Goal: Check status: Check status

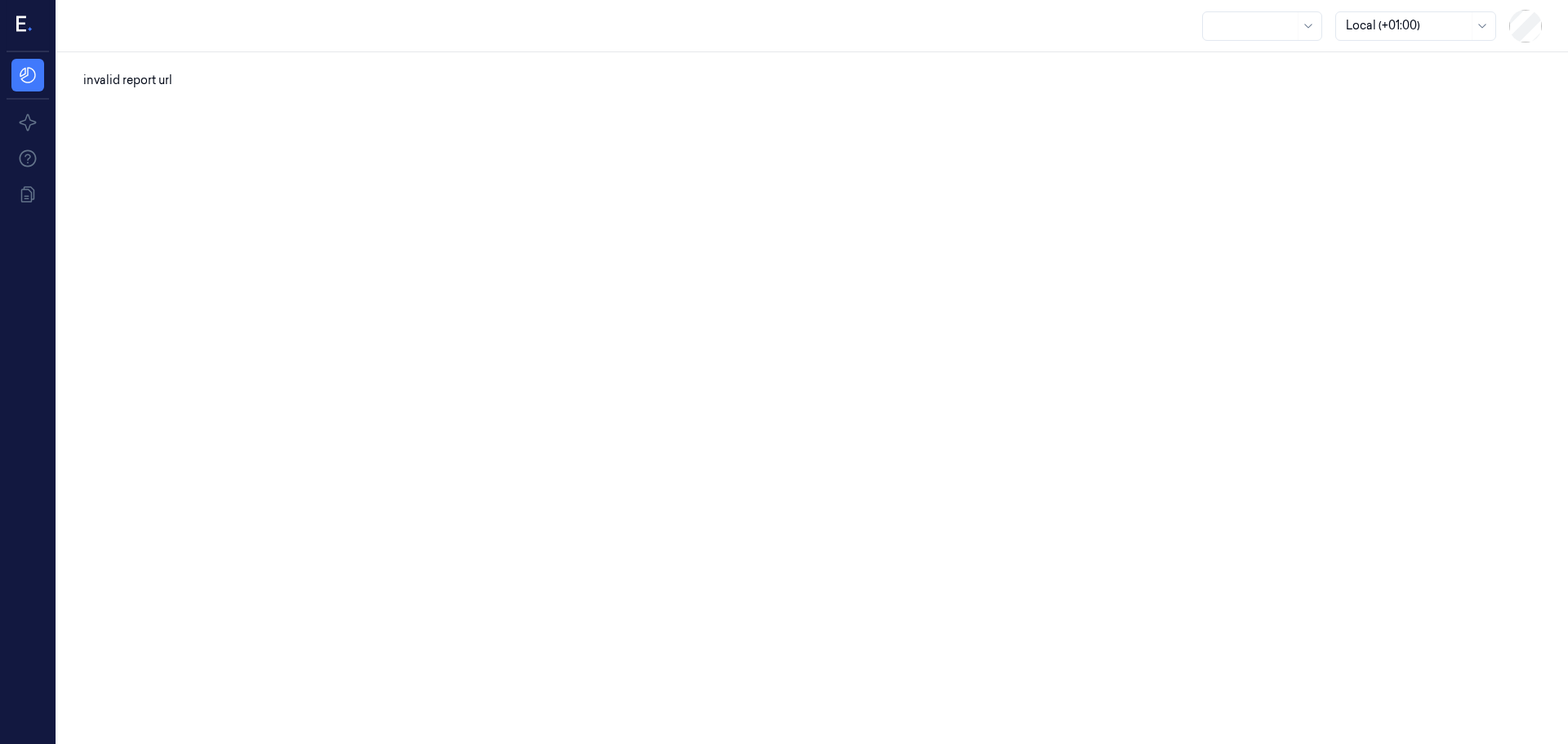
click at [288, 89] on div "invalid report url" at bounding box center [813, 397] width 1510 height 692
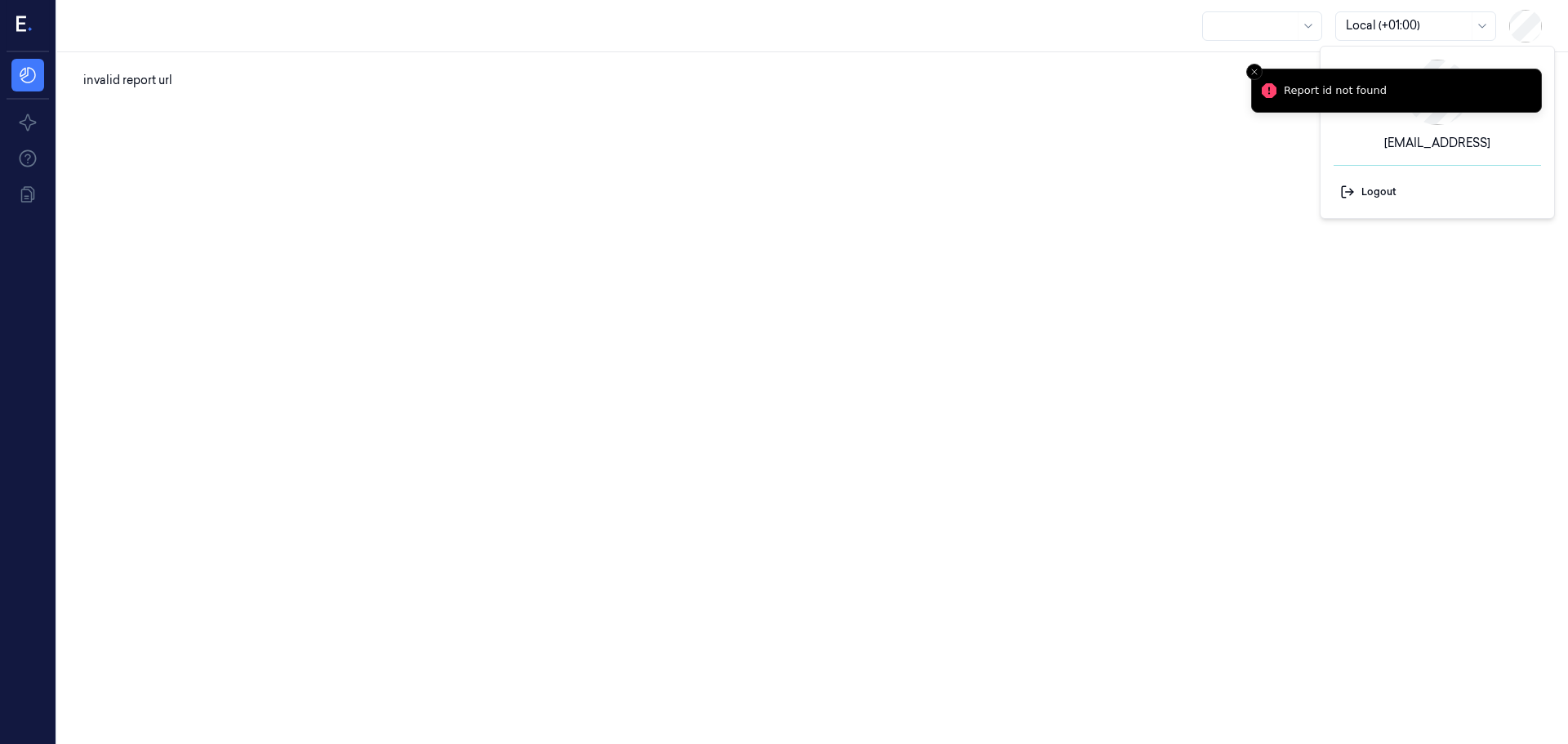
click at [1250, 70] on icon "Close toast" at bounding box center [1255, 72] width 9 height 9
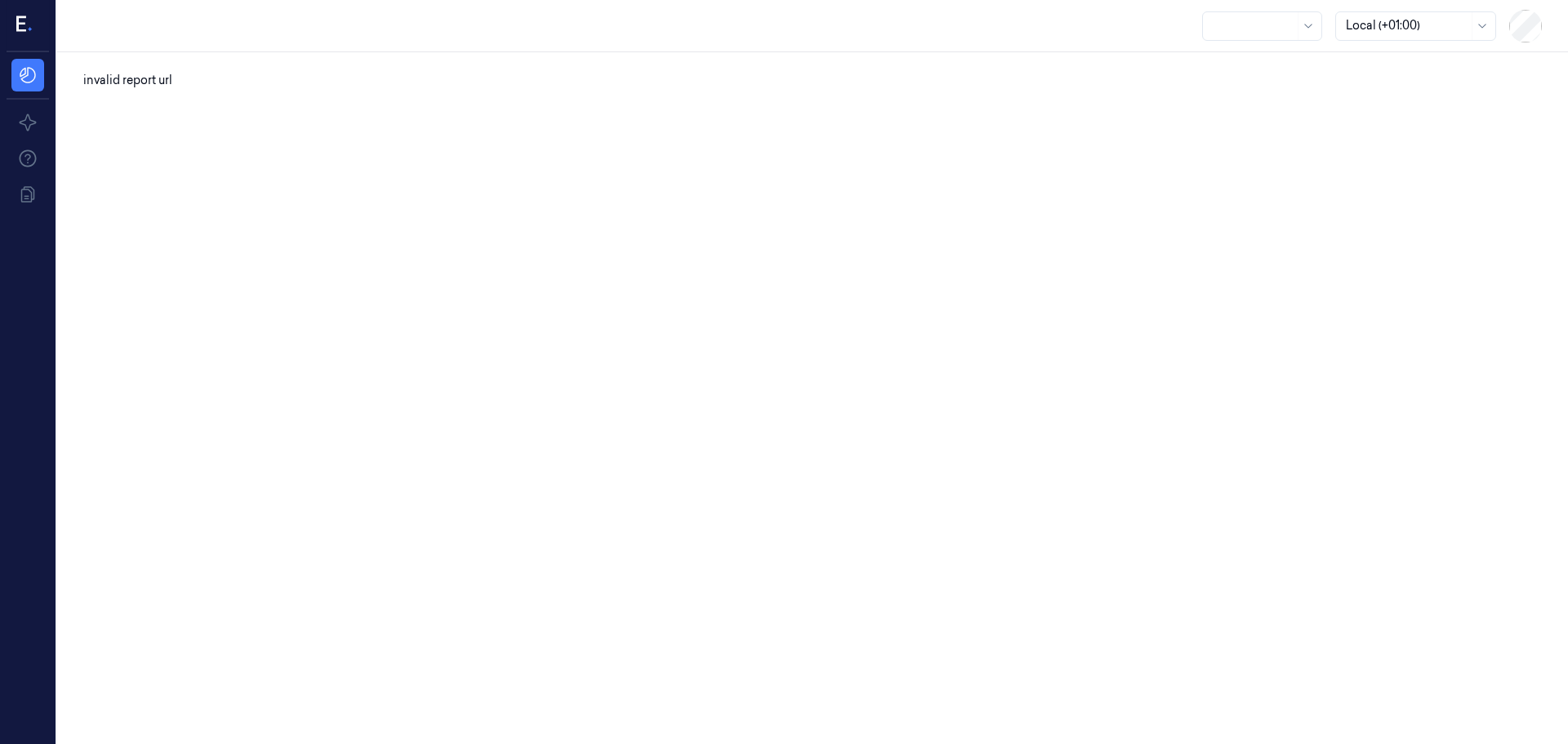
click at [20, 23] on icon at bounding box center [21, 24] width 9 height 15
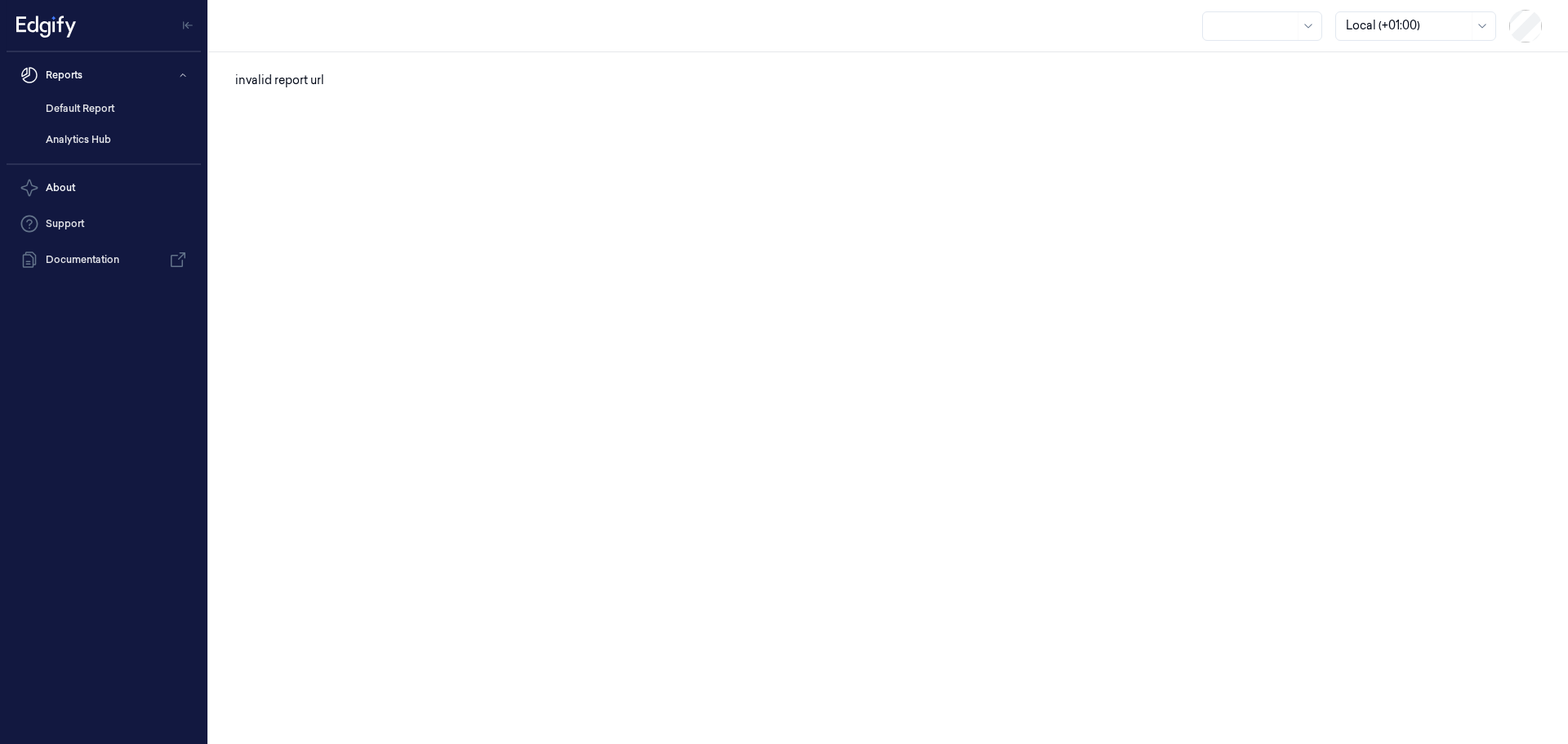
click at [1290, 27] on div at bounding box center [1254, 25] width 82 height 17
click at [1274, 69] on div "No options" at bounding box center [1262, 64] width 112 height 32
click at [1148, 20] on div "Use Up and Down to choose options, press Enter to select the currently focused …" at bounding box center [888, 25] width 1359 height 52
click at [1272, 26] on div at bounding box center [1254, 25] width 82 height 17
click at [1299, 26] on div at bounding box center [1308, 25] width 21 height 27
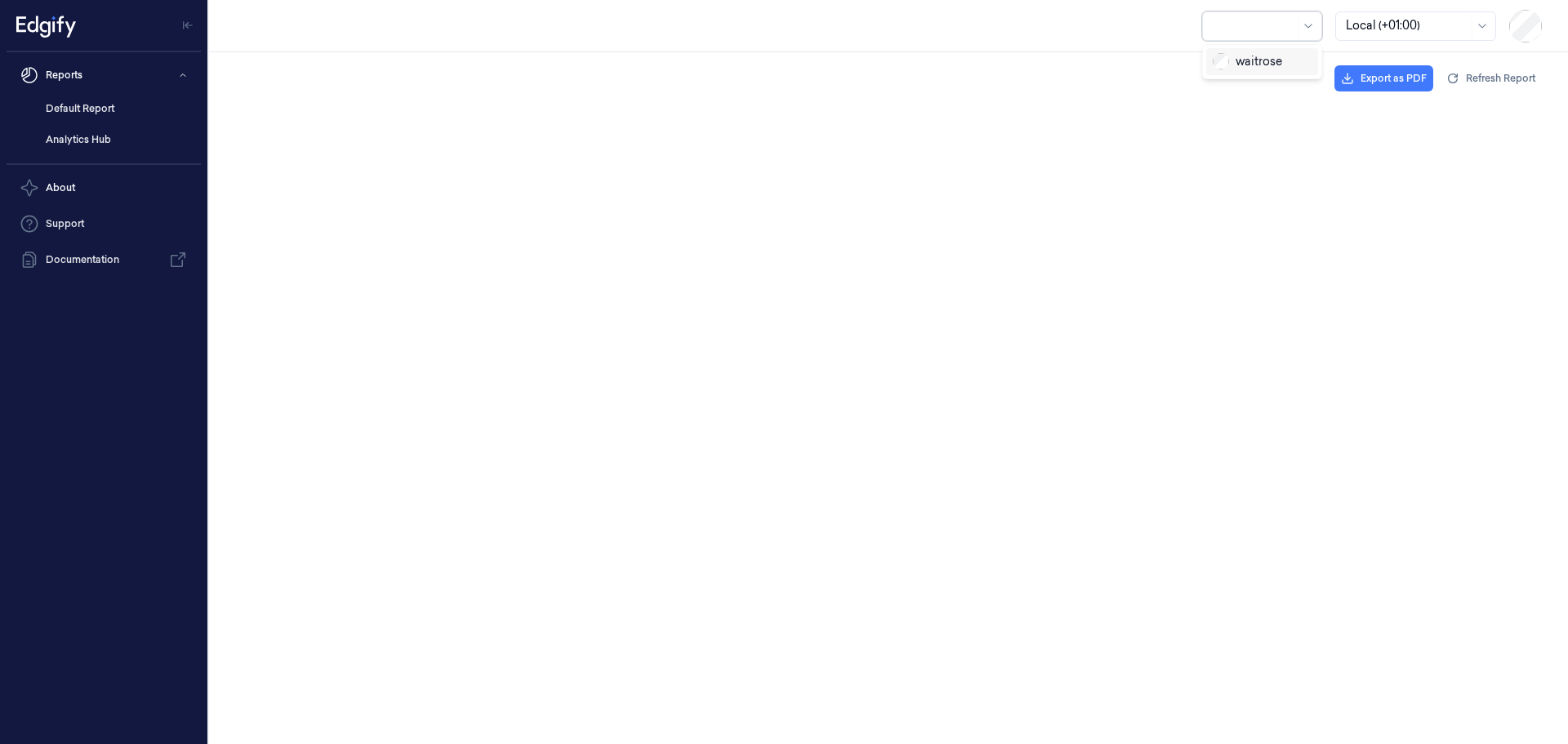
click at [1282, 65] on div "waitrose" at bounding box center [1262, 61] width 99 height 17
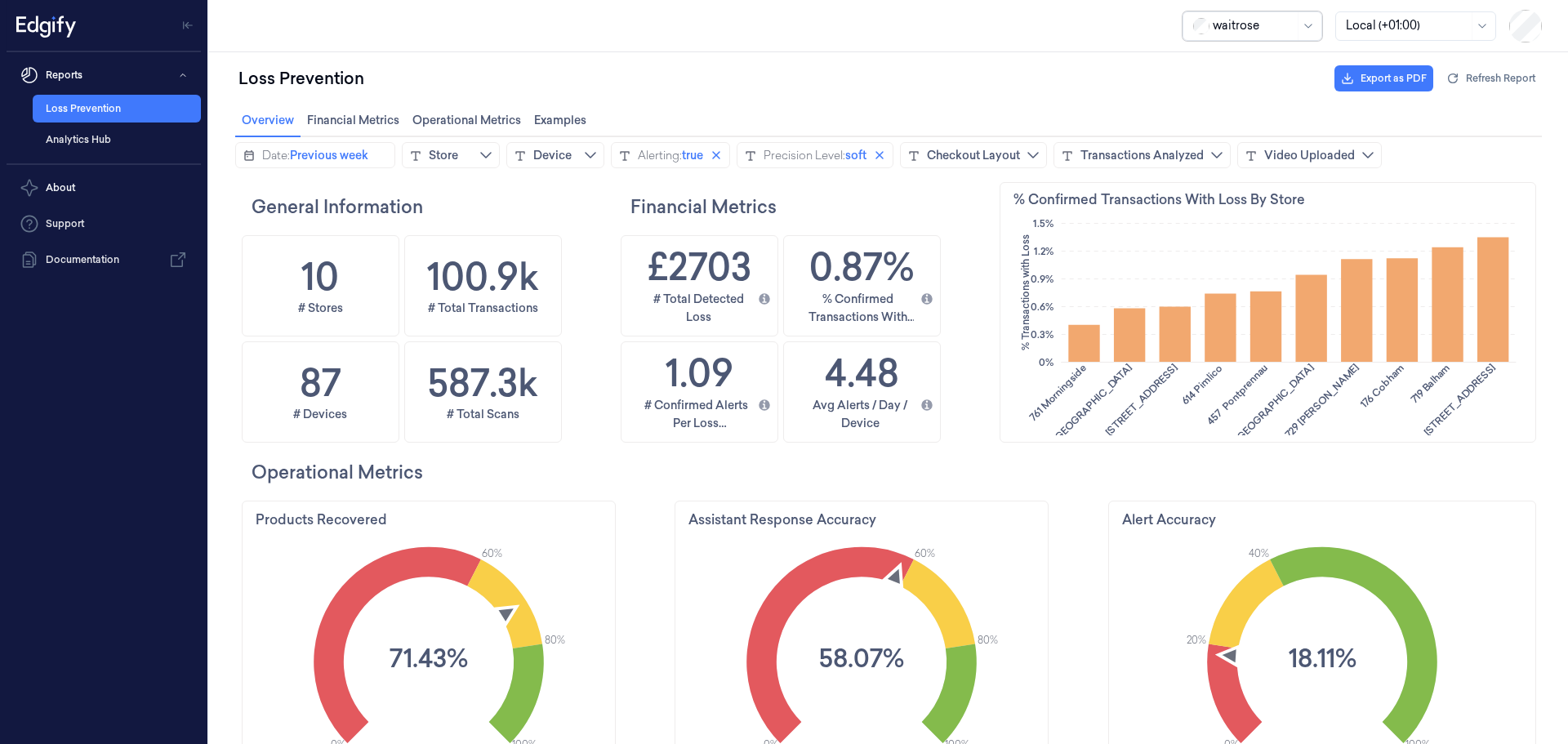
scroll to position [402, 534]
click at [363, 148] on span "Previous week" at bounding box center [329, 155] width 78 height 16
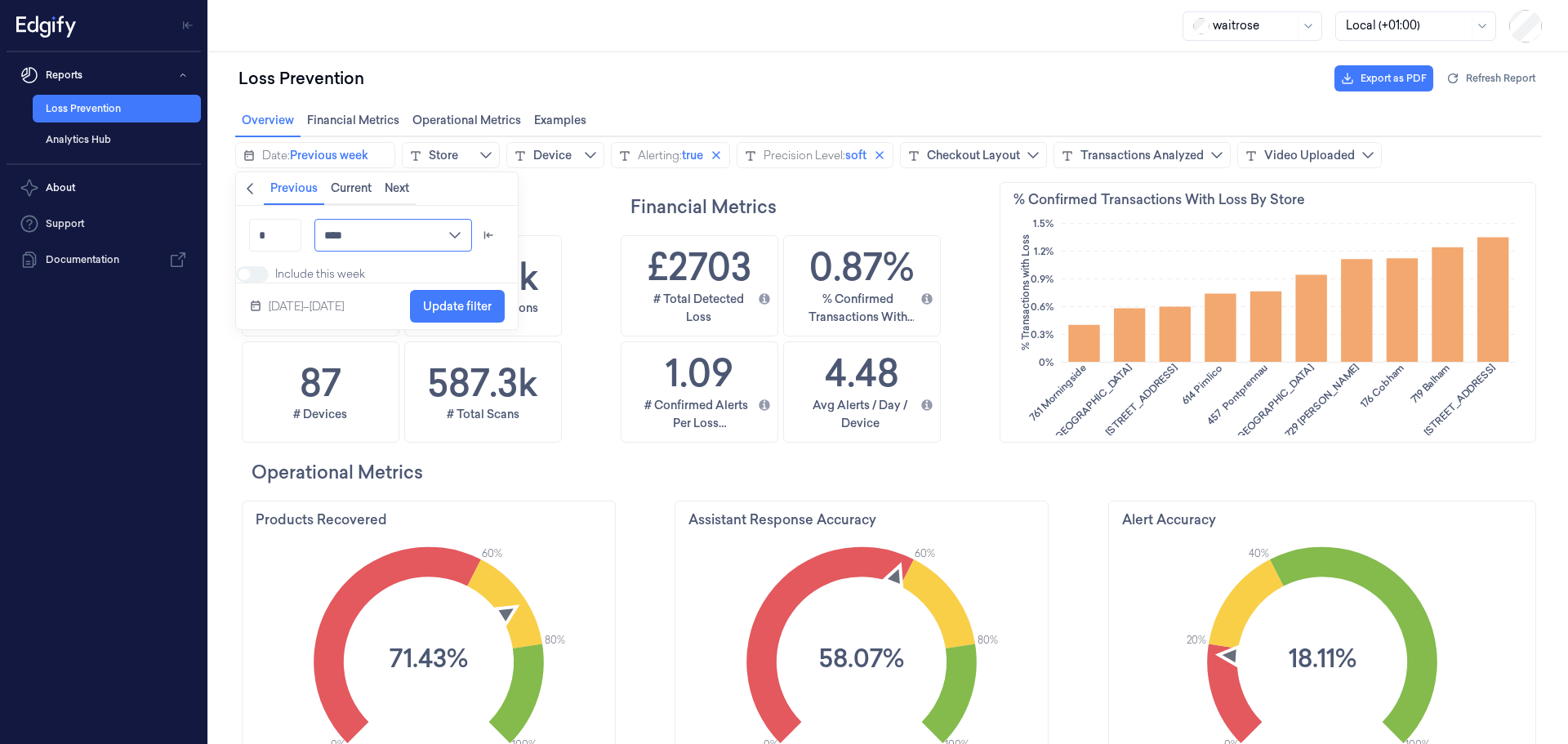
click at [368, 234] on input "****" at bounding box center [393, 235] width 158 height 33
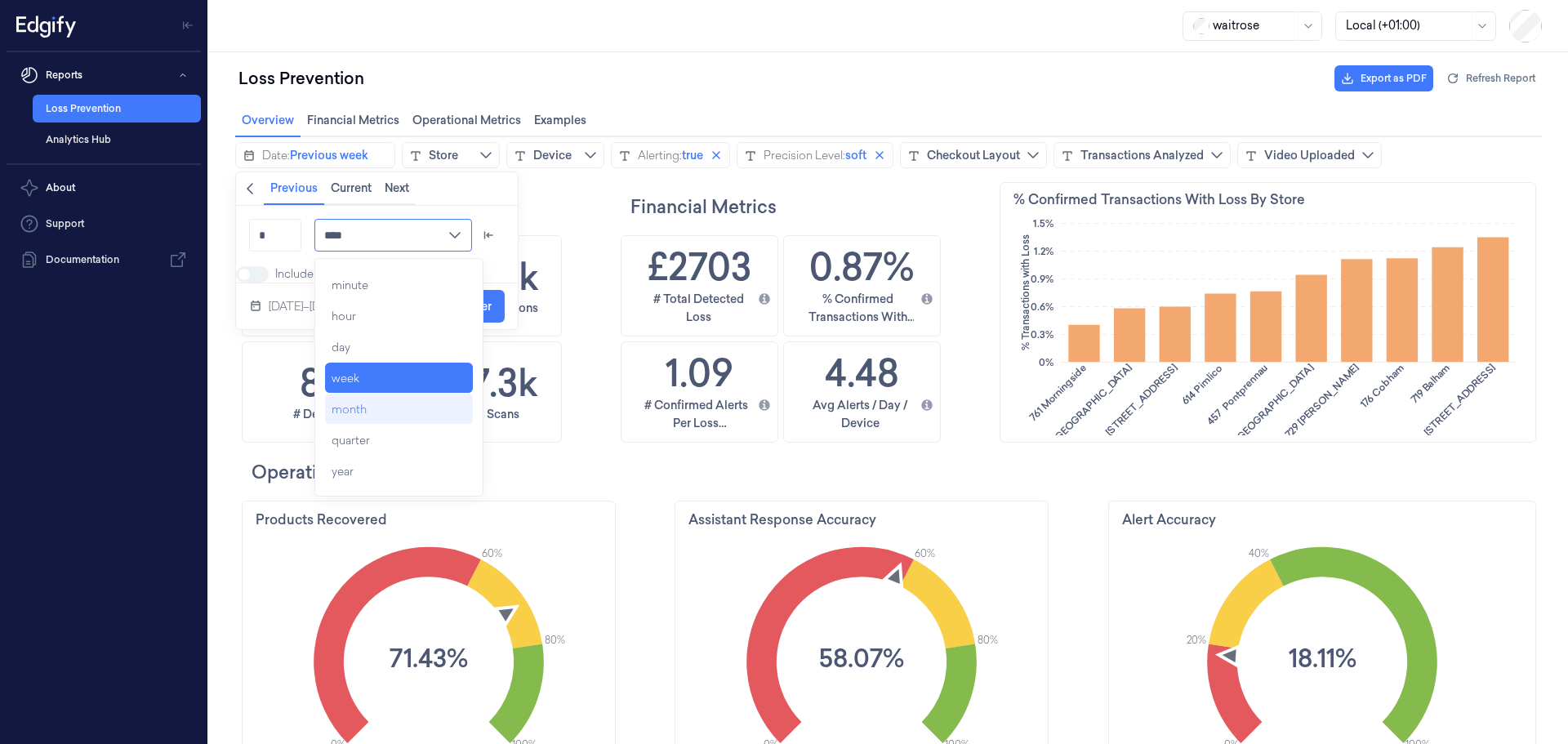
click at [381, 408] on div "month" at bounding box center [398, 409] width 148 height 29
type input "*****"
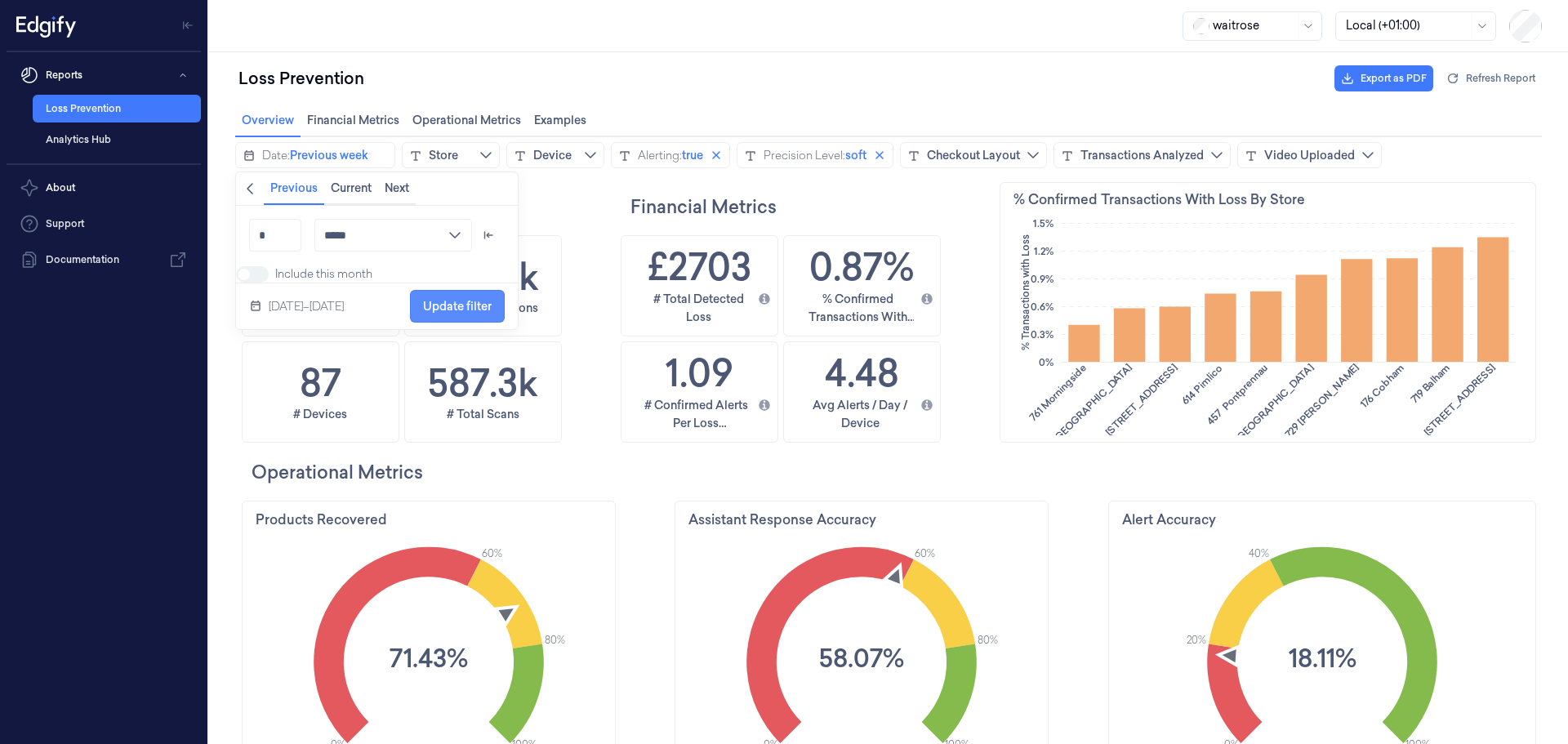
click at [471, 313] on span "Update filter" at bounding box center [457, 306] width 69 height 13
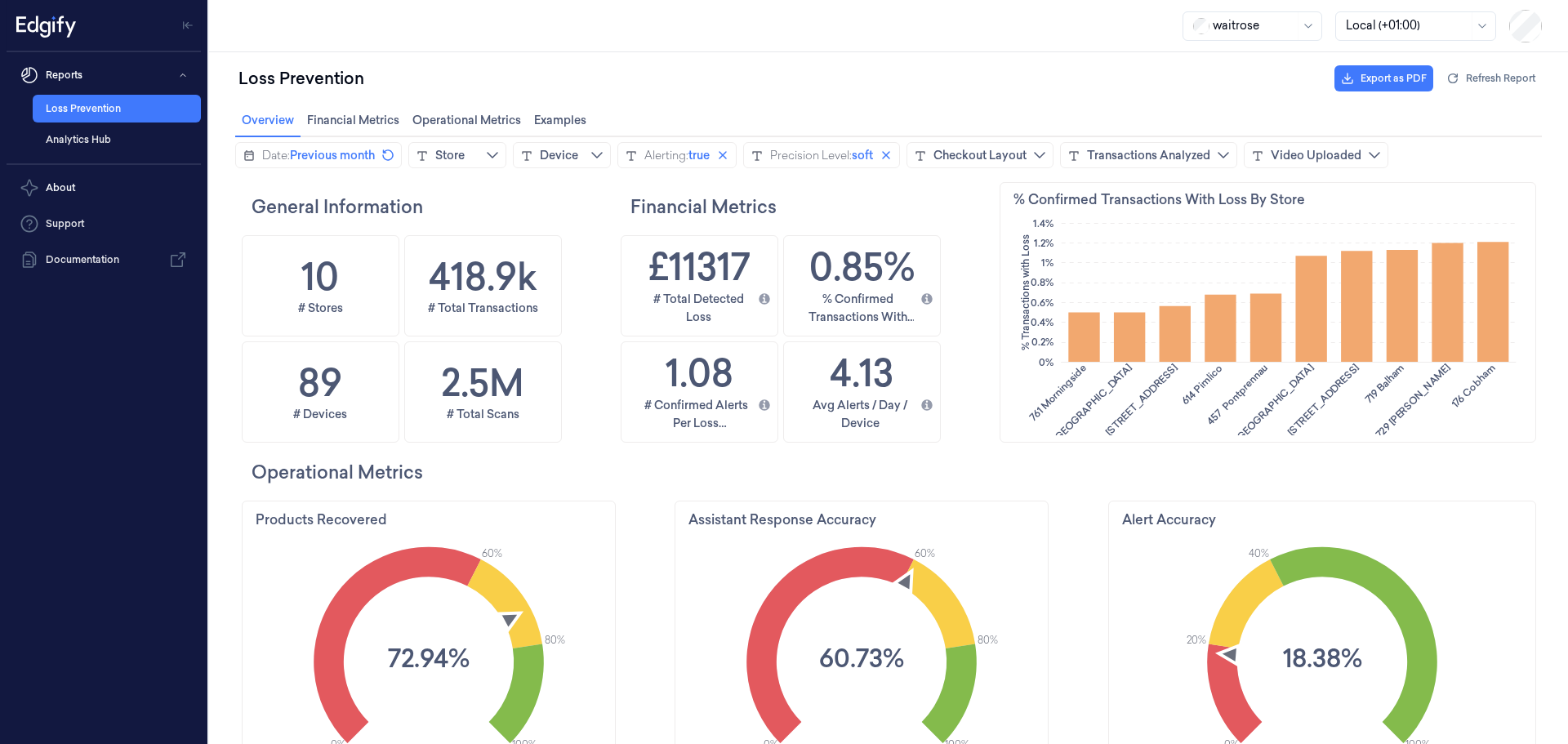
click at [1004, 63] on div "Loss Prevention Export as PDF Refresh Report" at bounding box center [888, 78] width 1307 height 40
click at [719, 93] on div "Loss Prevention Export as PDF Refresh Report" at bounding box center [888, 78] width 1307 height 40
click at [379, 148] on button "Date: Previous month" at bounding box center [318, 156] width 166 height 26
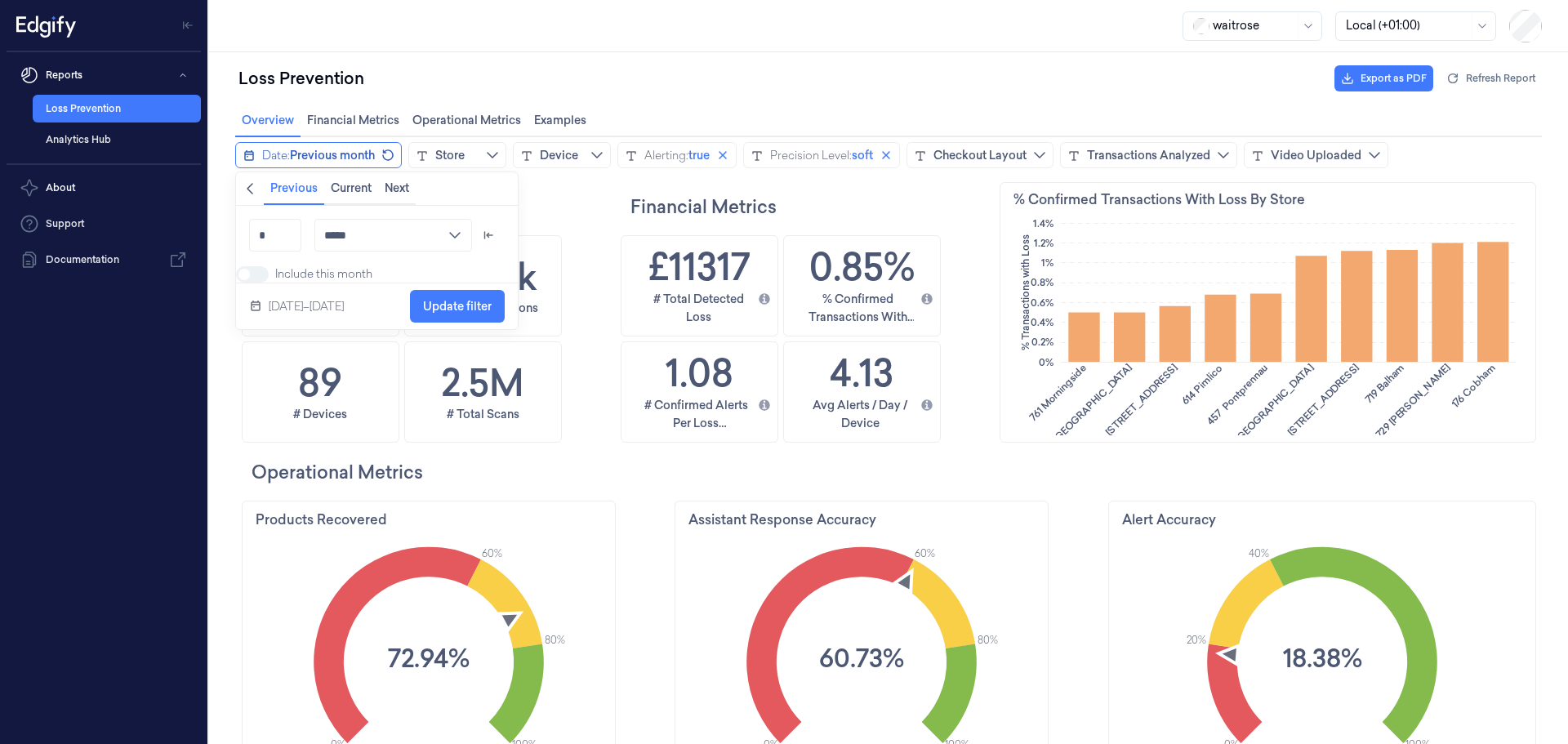
click at [379, 149] on button "Date: Previous month" at bounding box center [318, 156] width 166 height 26
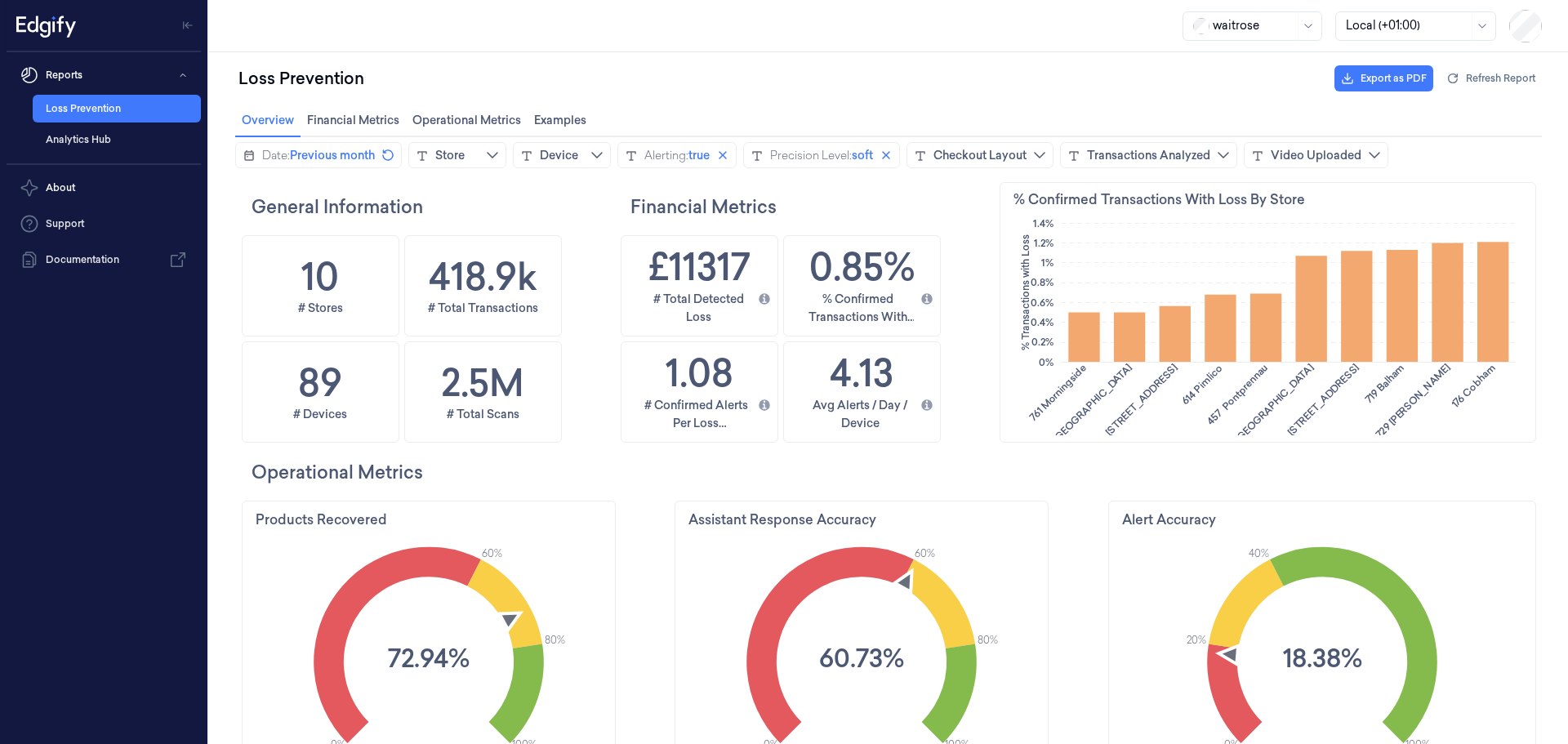
click at [865, 157] on span "soft" at bounding box center [862, 155] width 21 height 16
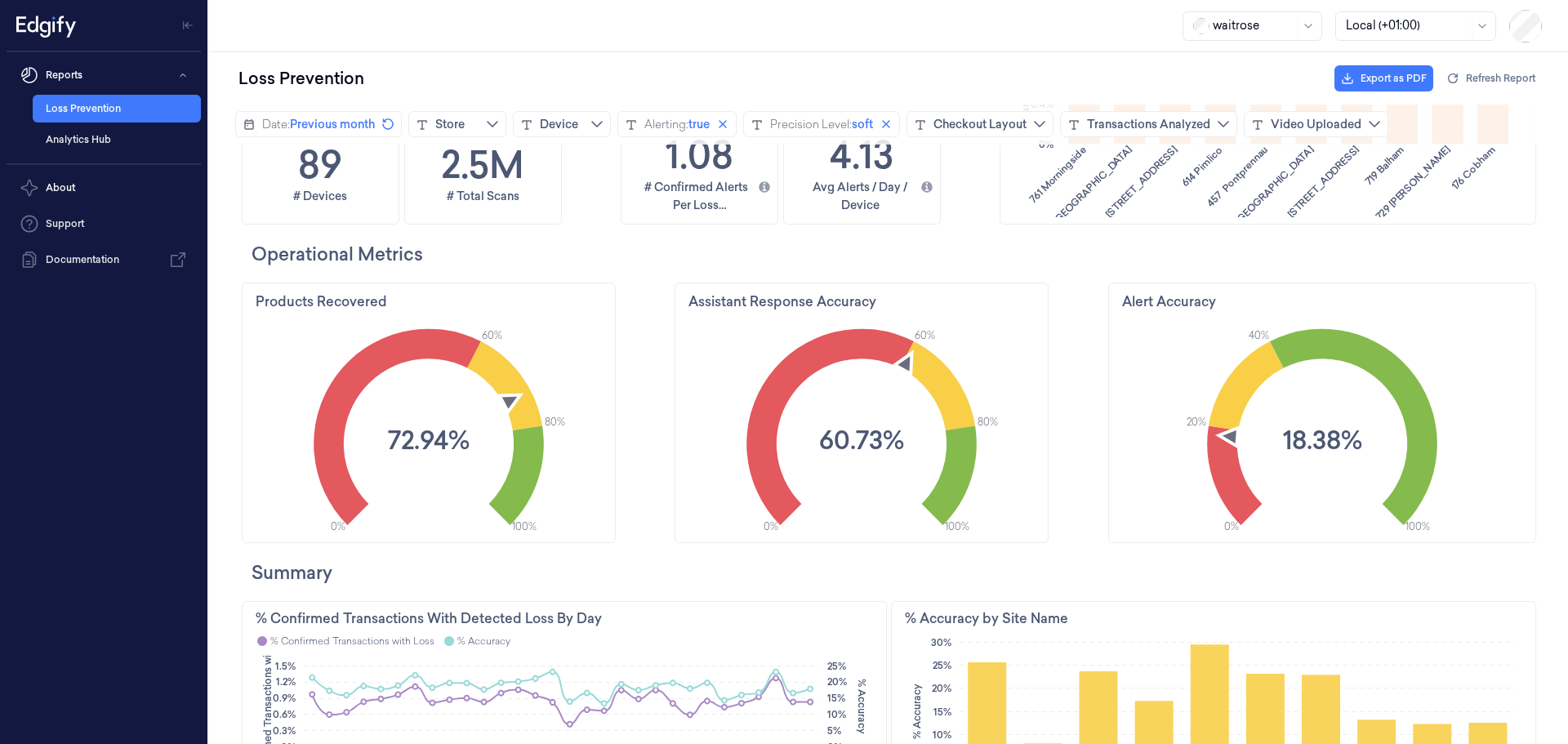
scroll to position [0, 0]
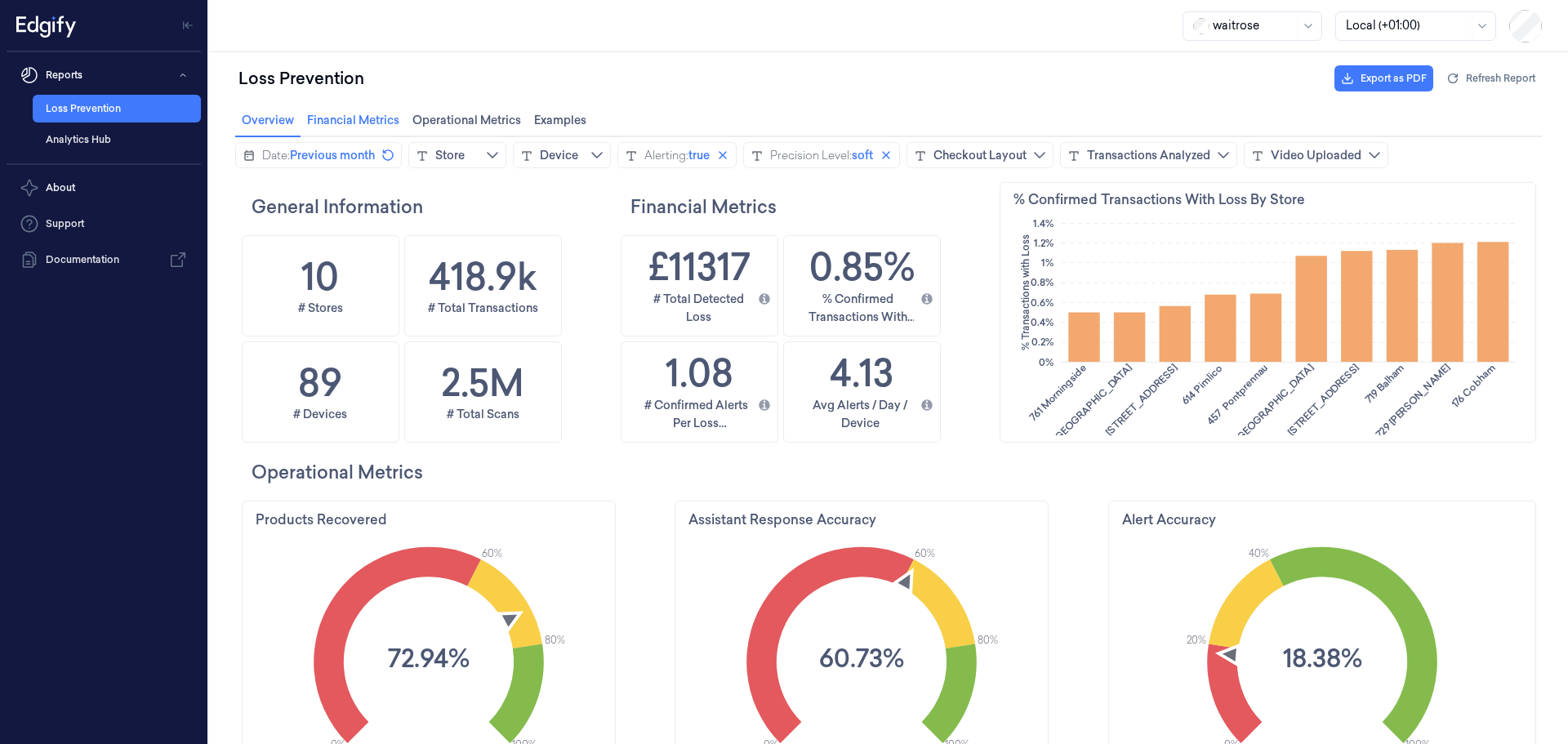
click at [358, 129] on span "Financial Metrics Financial Metrics" at bounding box center [353, 120] width 102 height 21
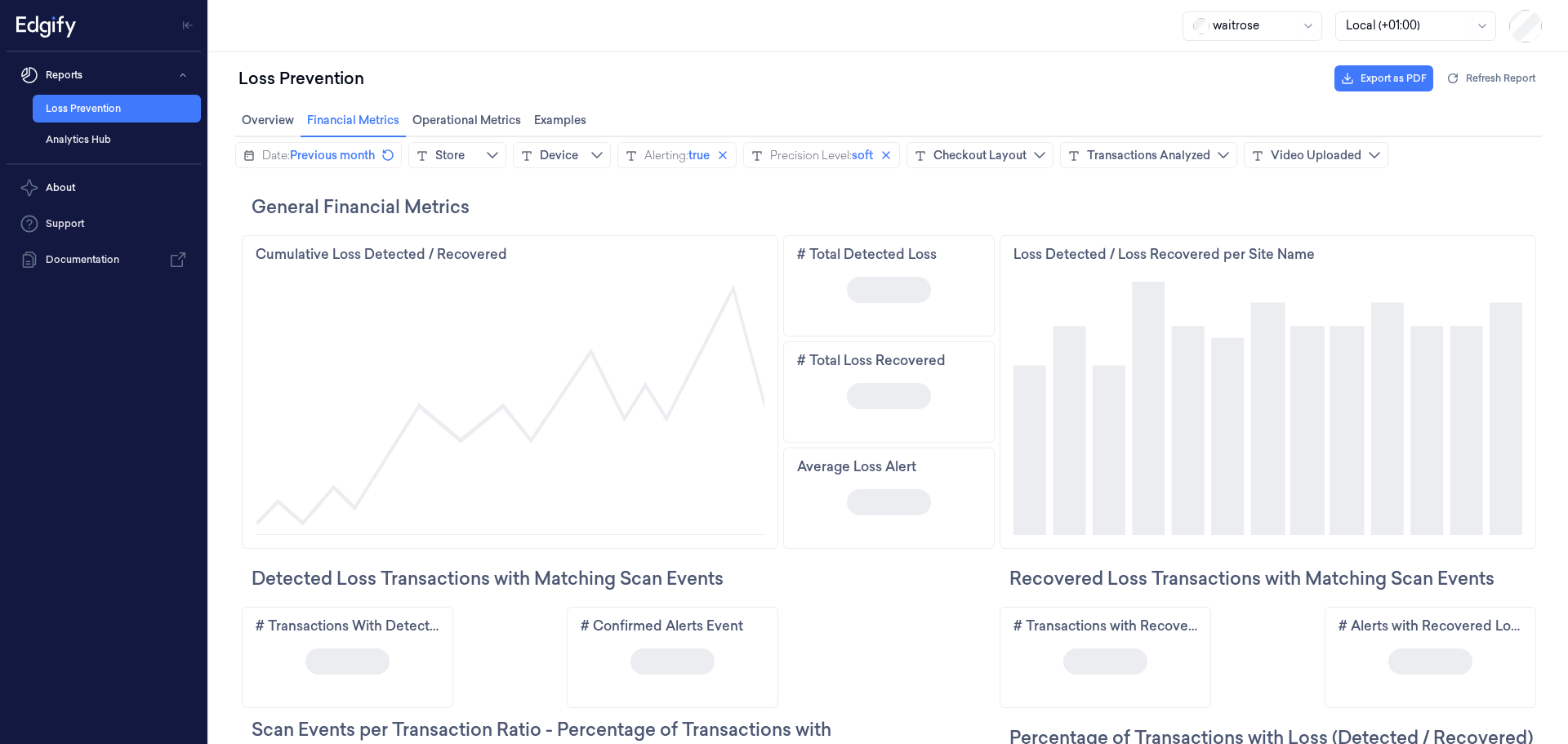
click at [468, 101] on div at bounding box center [888, 421] width 1359 height 646
click at [478, 115] on span "Operational Metrics Operational Metrics" at bounding box center [466, 120] width 118 height 21
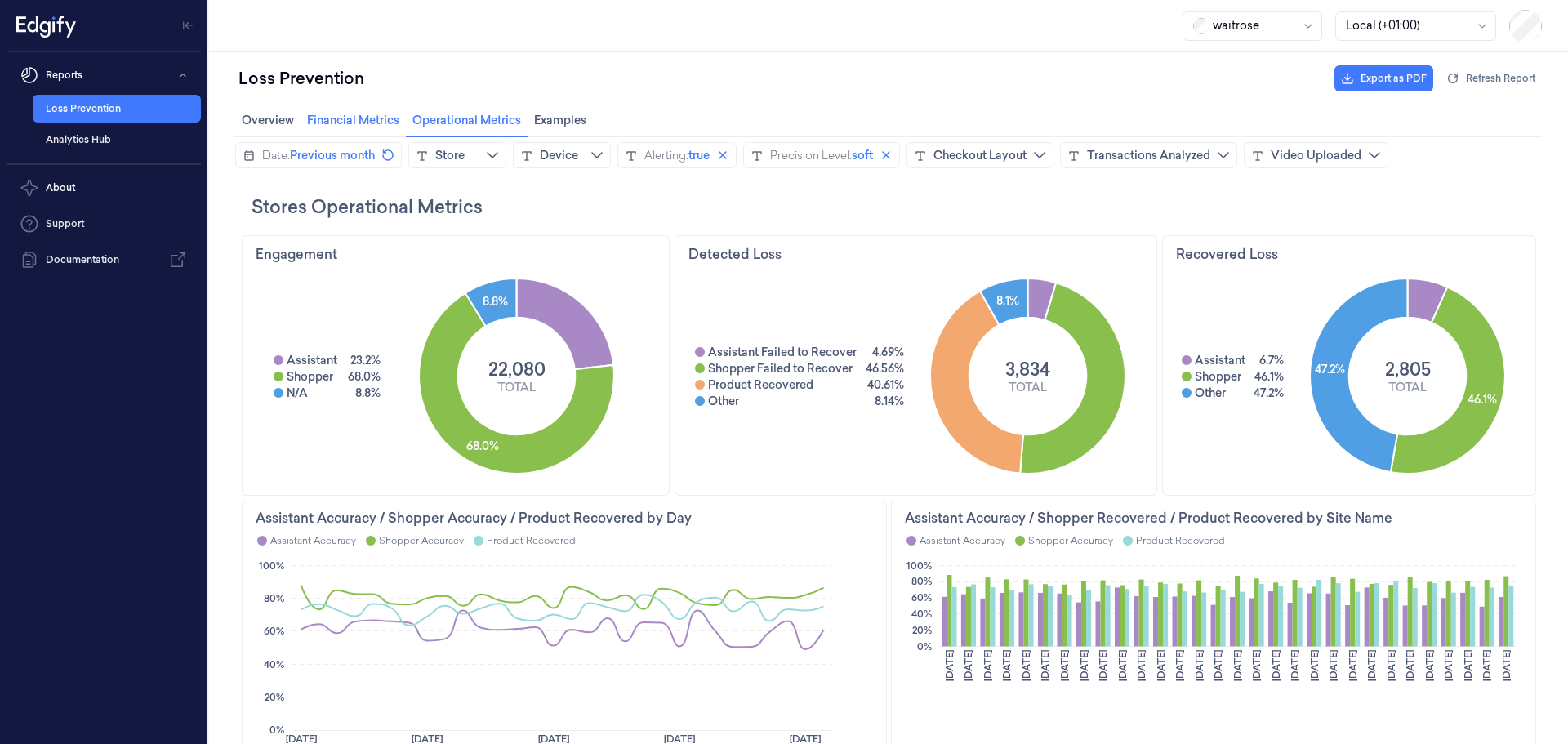
click at [383, 119] on span "Financial Metrics Financial Metrics" at bounding box center [353, 120] width 102 height 21
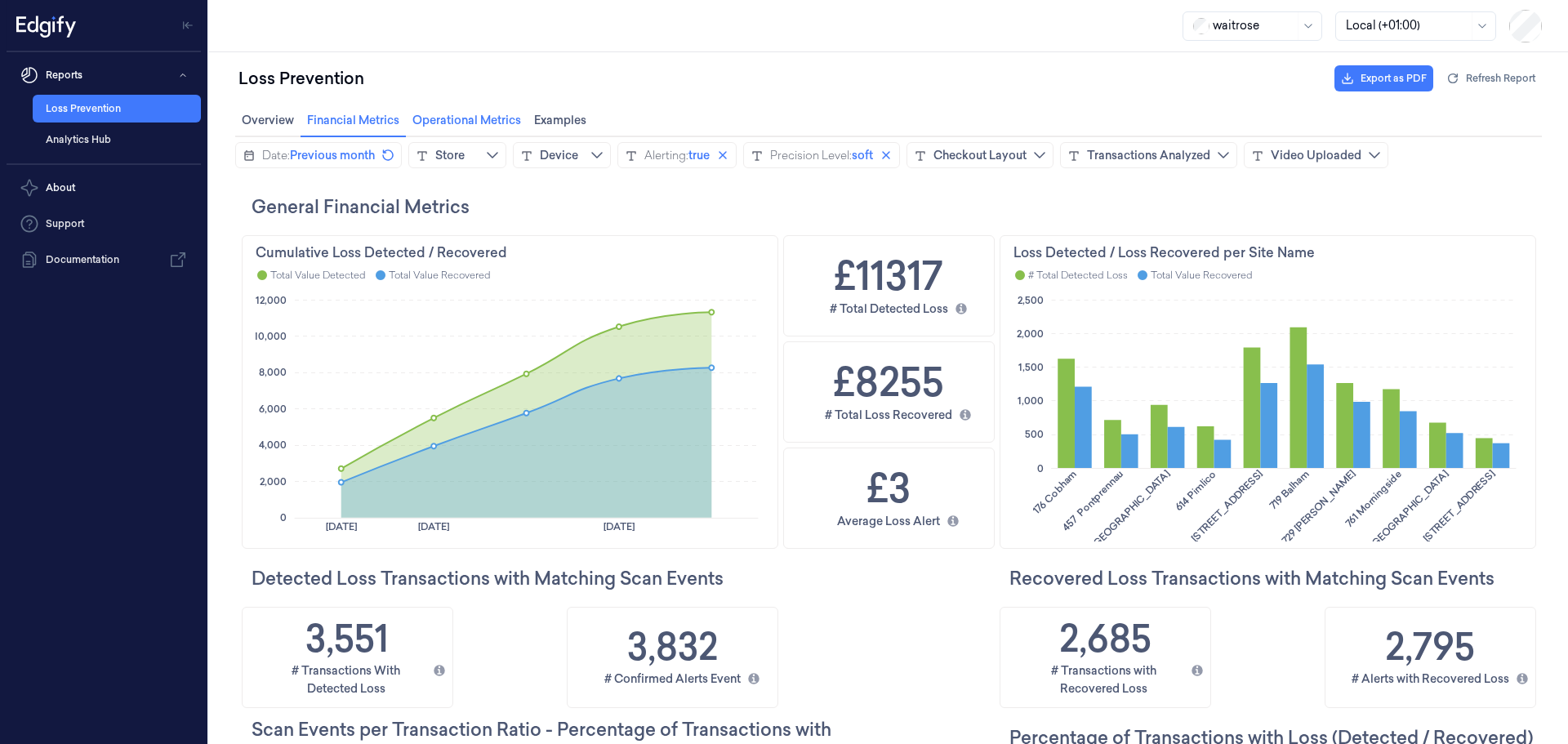
click at [472, 118] on span "Operational Metrics Operational Metrics" at bounding box center [466, 120] width 118 height 21
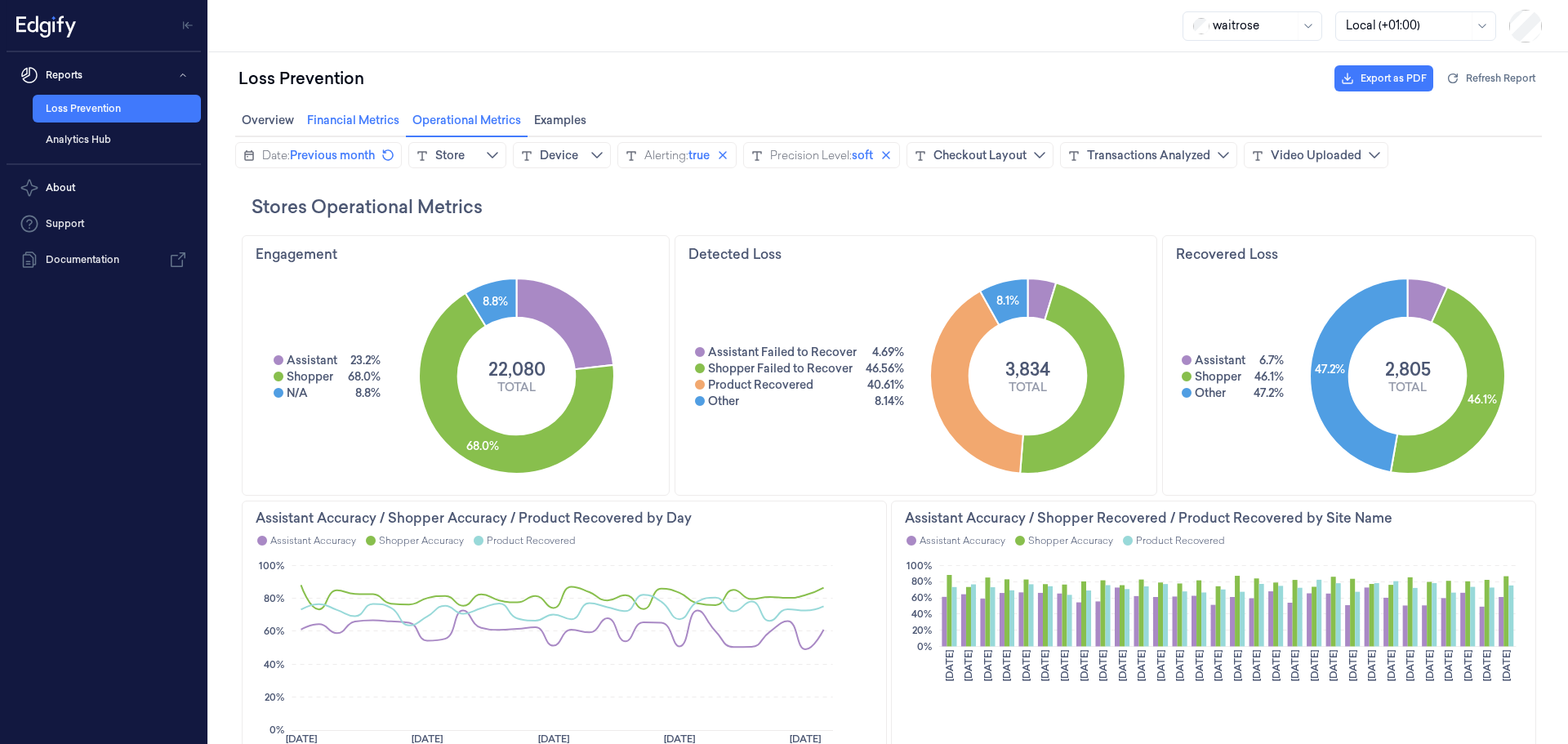
click at [362, 122] on span "Financial Metrics Financial Metrics" at bounding box center [353, 120] width 102 height 21
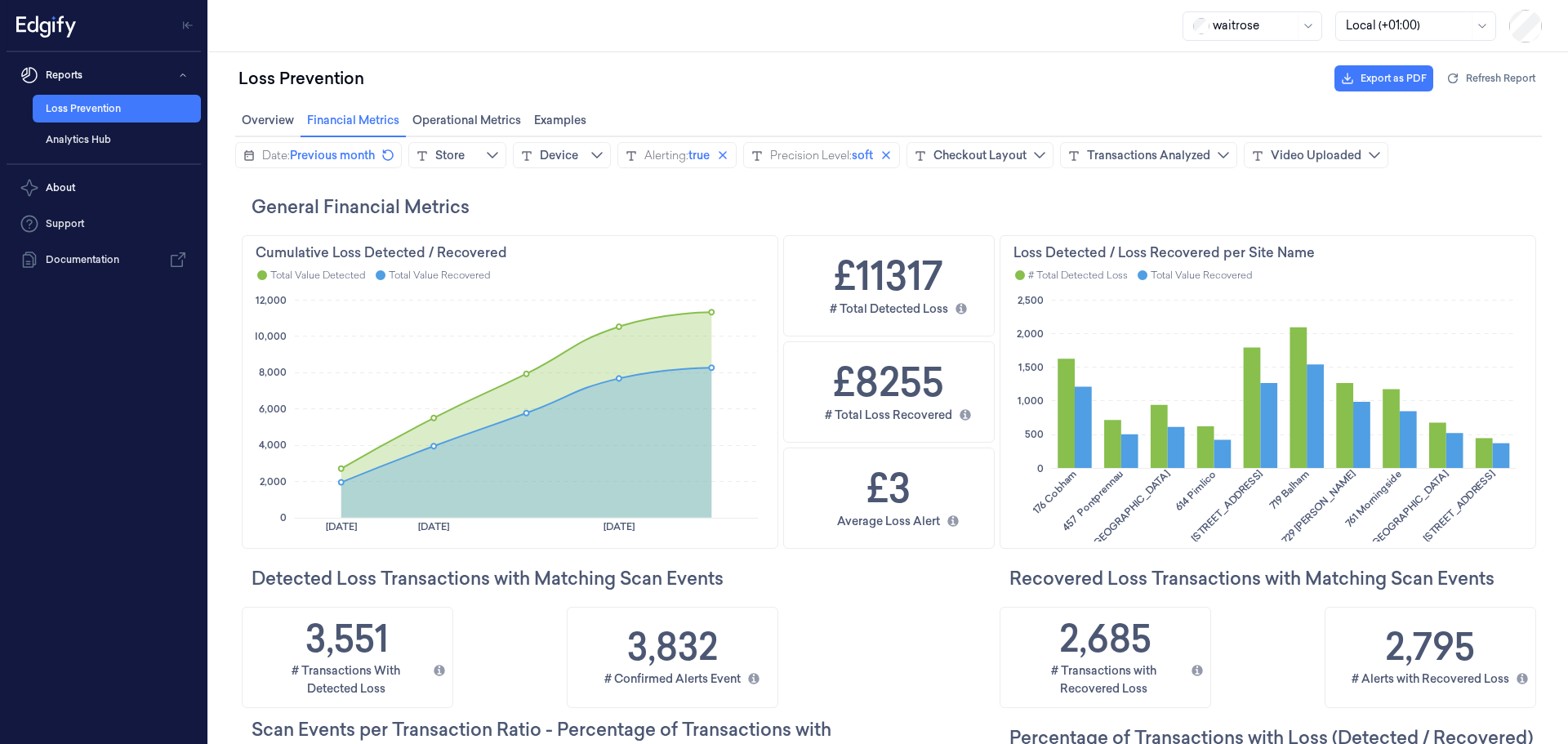
drag, startPoint x: 273, startPoint y: 113, endPoint x: 304, endPoint y: 124, distance: 32.9
click at [276, 114] on span "Overview Overview" at bounding box center [268, 120] width 62 height 21
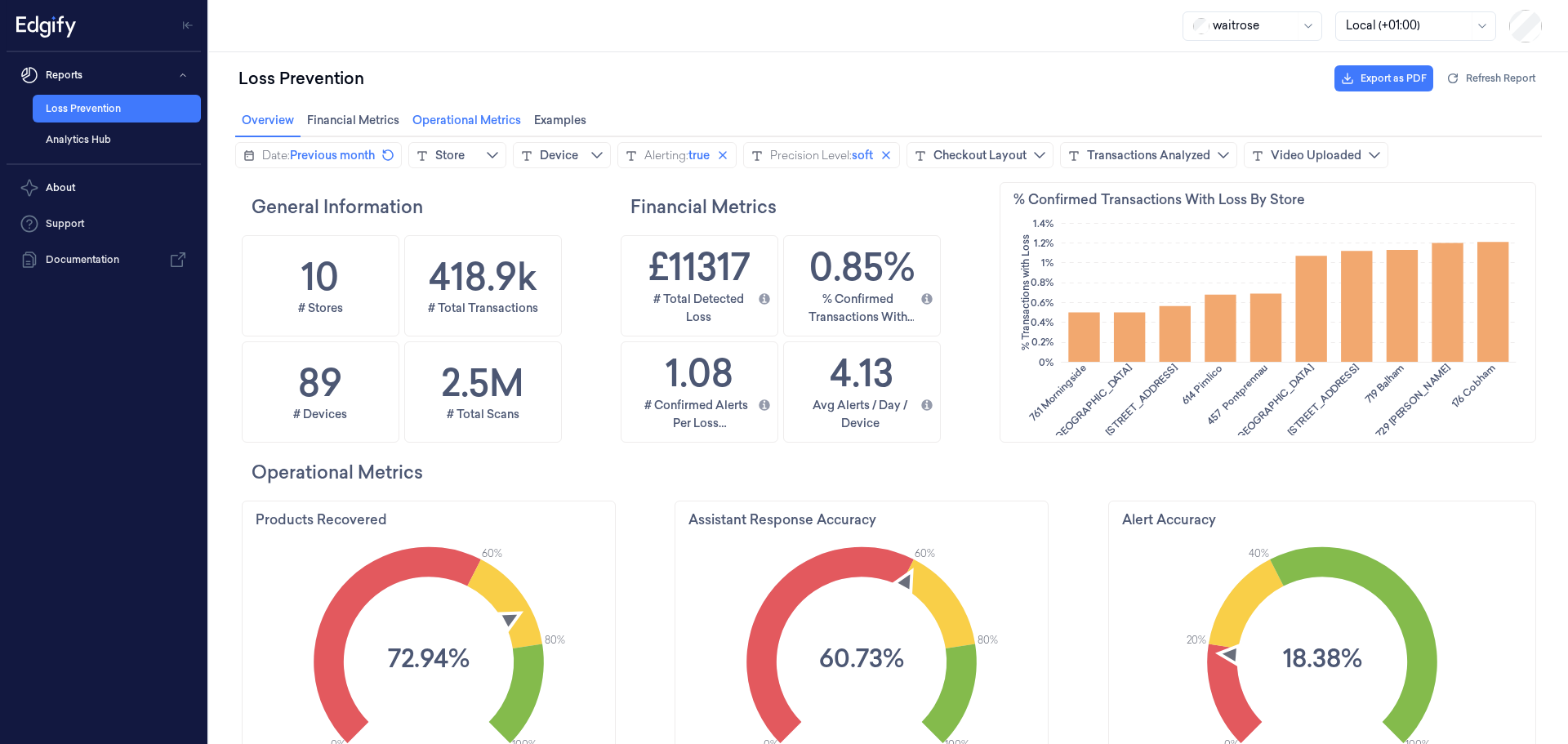
click at [490, 119] on span "Operational Metrics Operational Metrics" at bounding box center [466, 120] width 118 height 21
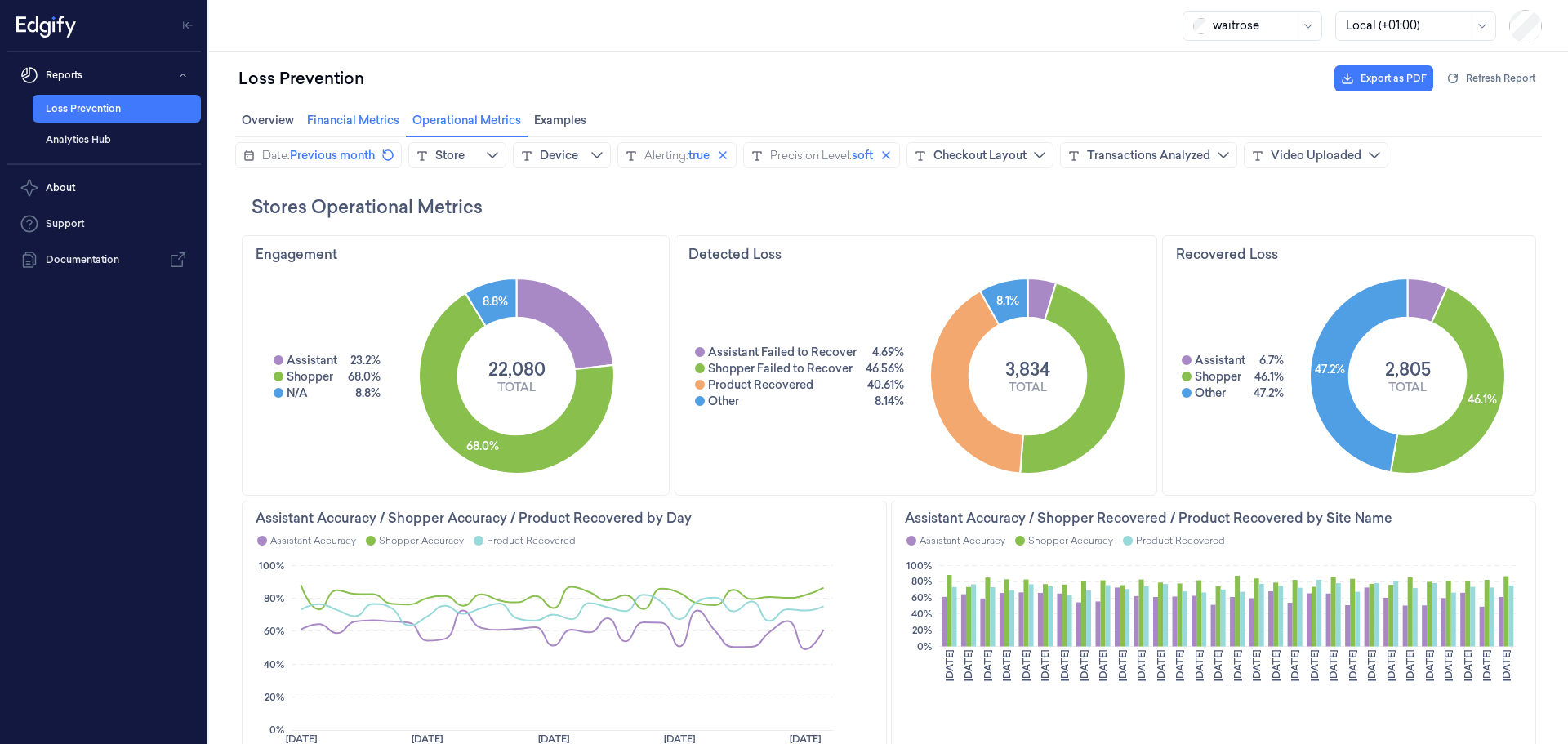
click at [390, 124] on span "Financial Metrics Financial Metrics" at bounding box center [353, 120] width 102 height 21
